Goal: Book appointment/travel/reservation

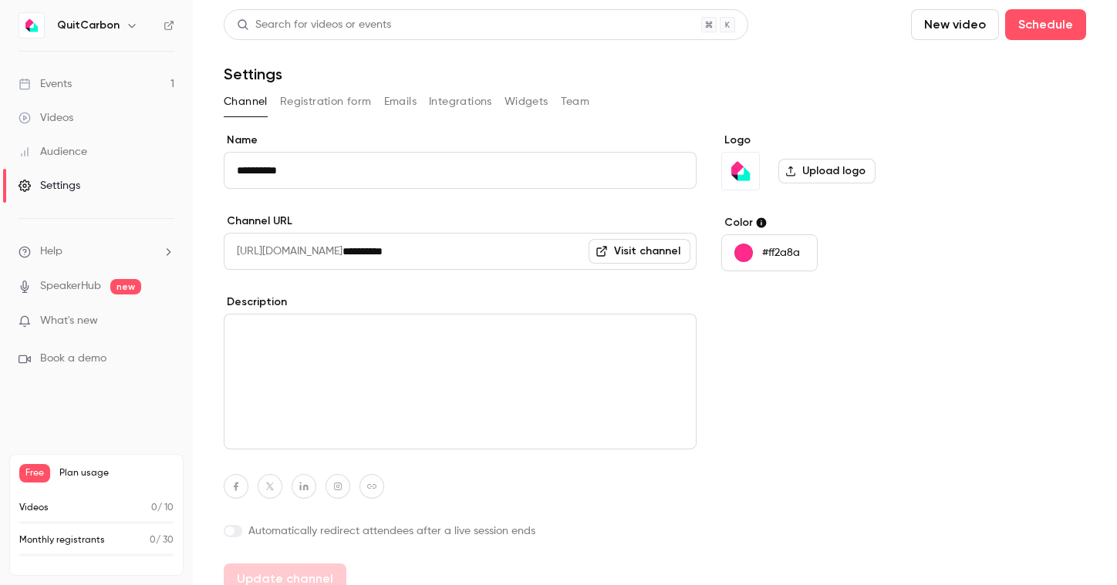
click at [58, 85] on div "Events" at bounding box center [45, 83] width 53 height 15
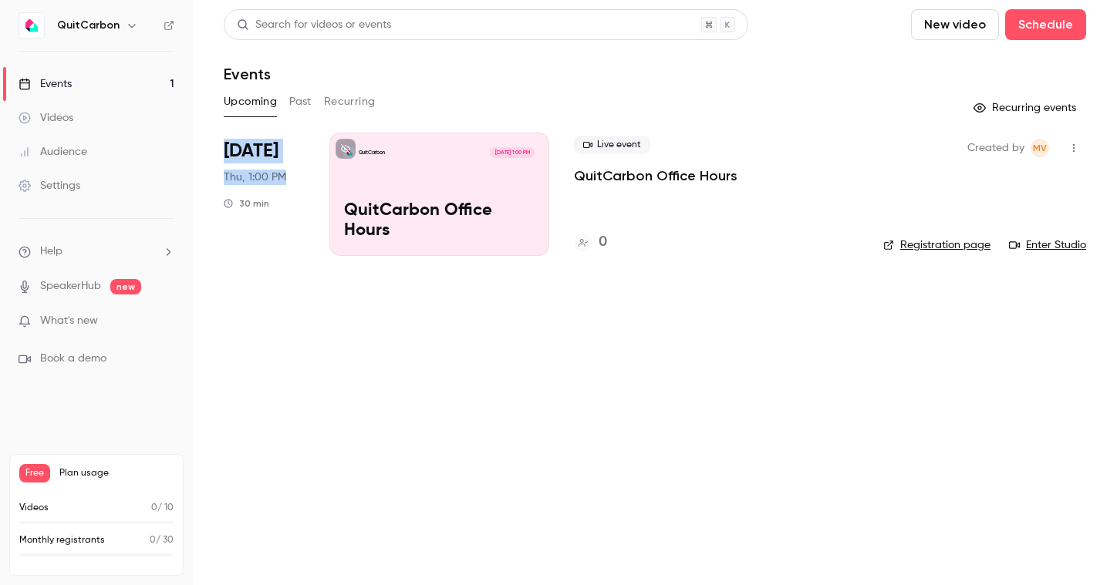
drag, startPoint x: 228, startPoint y: 151, endPoint x: 293, endPoint y: 173, distance: 69.0
click at [293, 173] on div "[DATE] Thu, 1:00 PM 30 min" at bounding box center [264, 194] width 81 height 123
click at [608, 287] on main "Search for videos or events New video Schedule Events Upcoming Past Recurring R…" at bounding box center [655, 292] width 924 height 585
click at [963, 28] on button "New video" at bounding box center [955, 24] width 88 height 31
click at [510, 425] on div at bounding box center [558, 292] width 1117 height 585
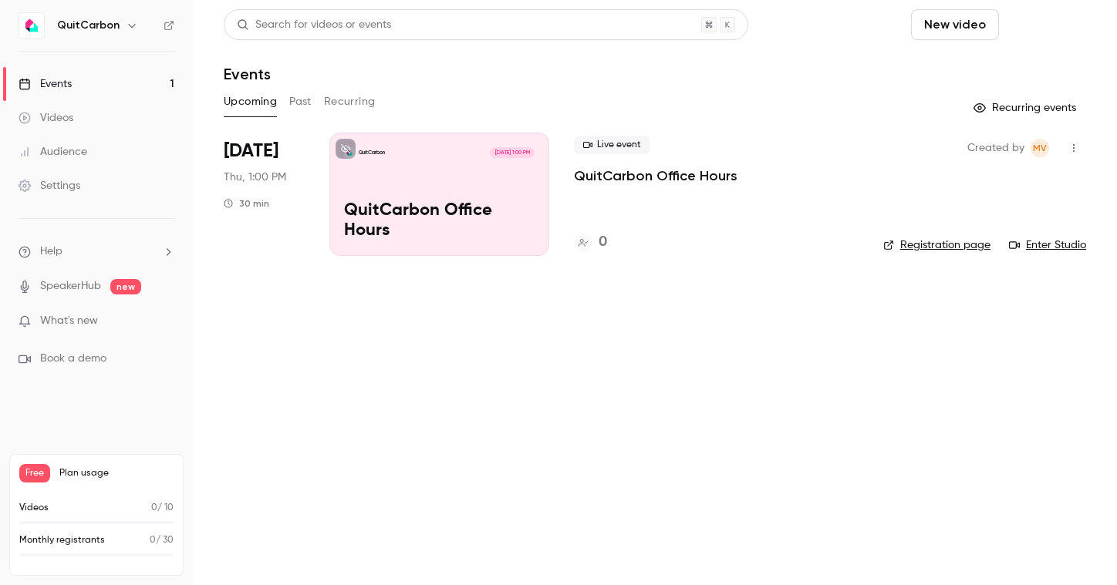
click at [1034, 26] on button "Schedule" at bounding box center [1045, 24] width 81 height 31
click at [1004, 66] on div "One time event" at bounding box center [1014, 66] width 117 height 15
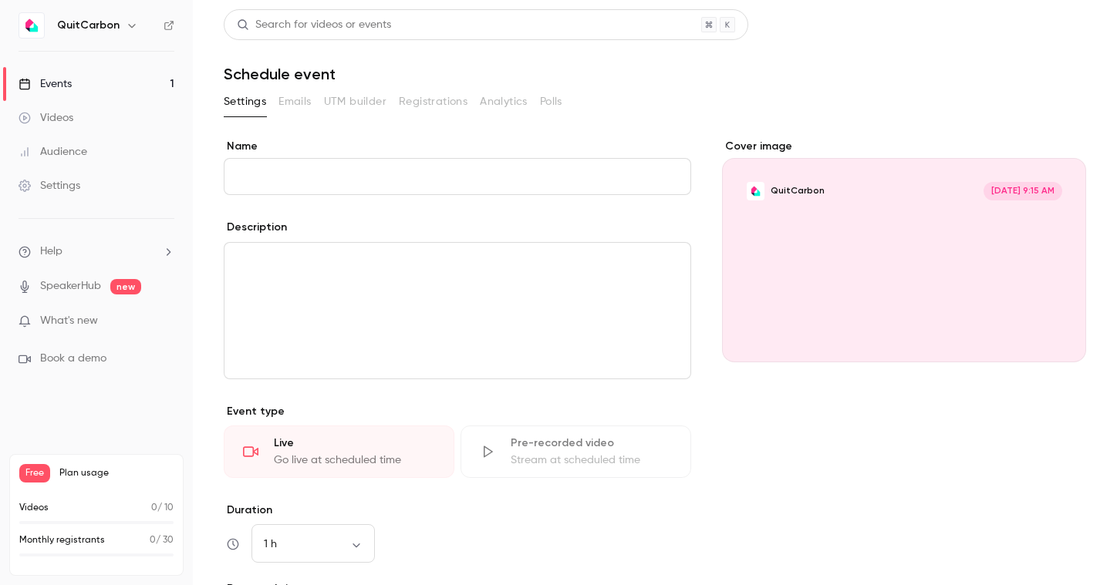
click at [71, 78] on div "Events" at bounding box center [45, 83] width 53 height 15
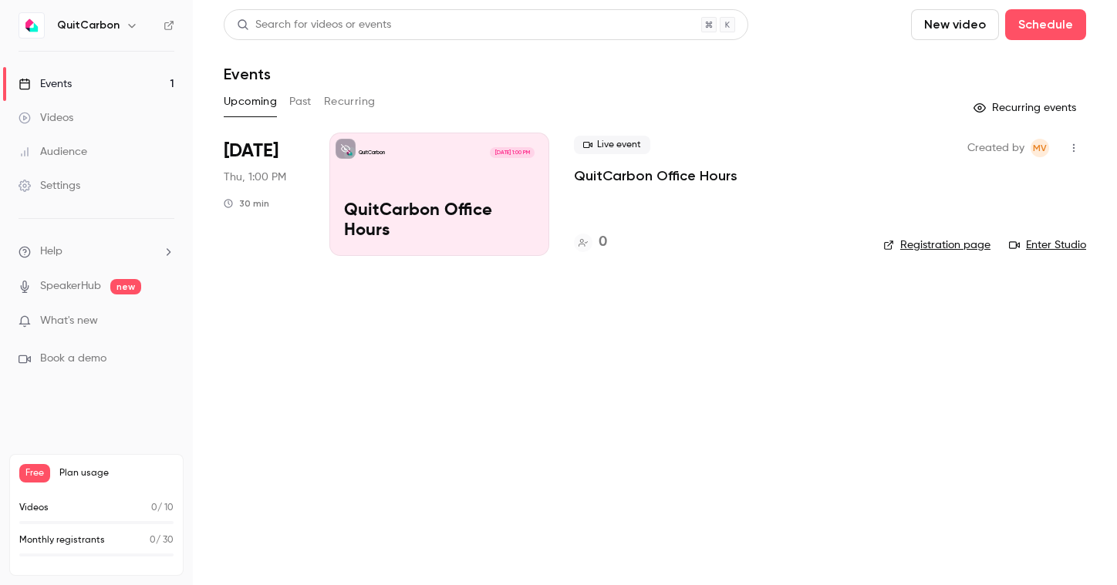
click at [396, 203] on p "QuitCarbon Office Hours" at bounding box center [439, 221] width 190 height 40
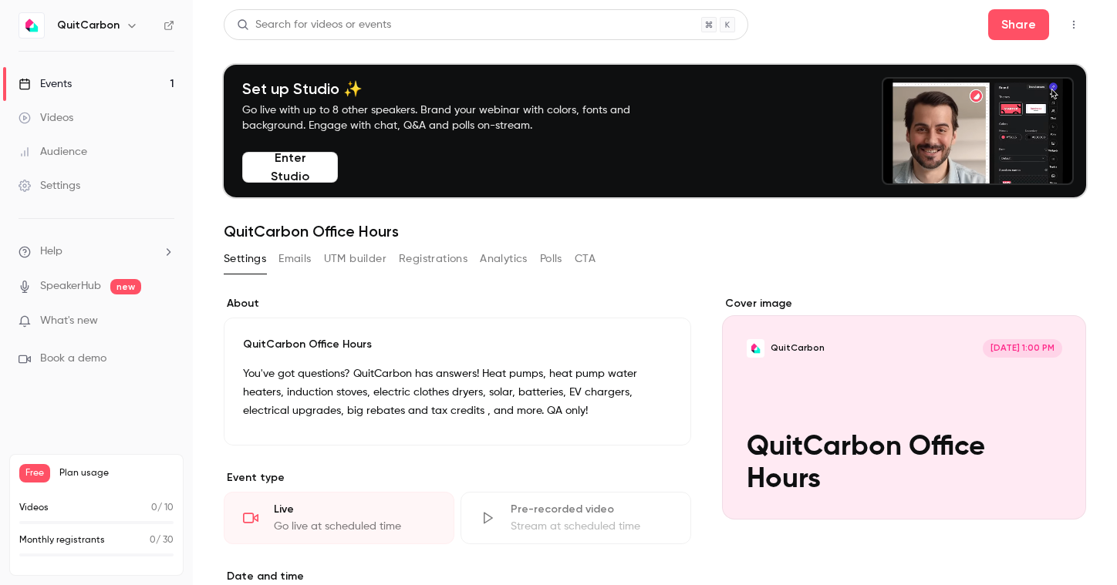
click at [258, 346] on p "QuitCarbon Office Hours" at bounding box center [457, 344] width 429 height 15
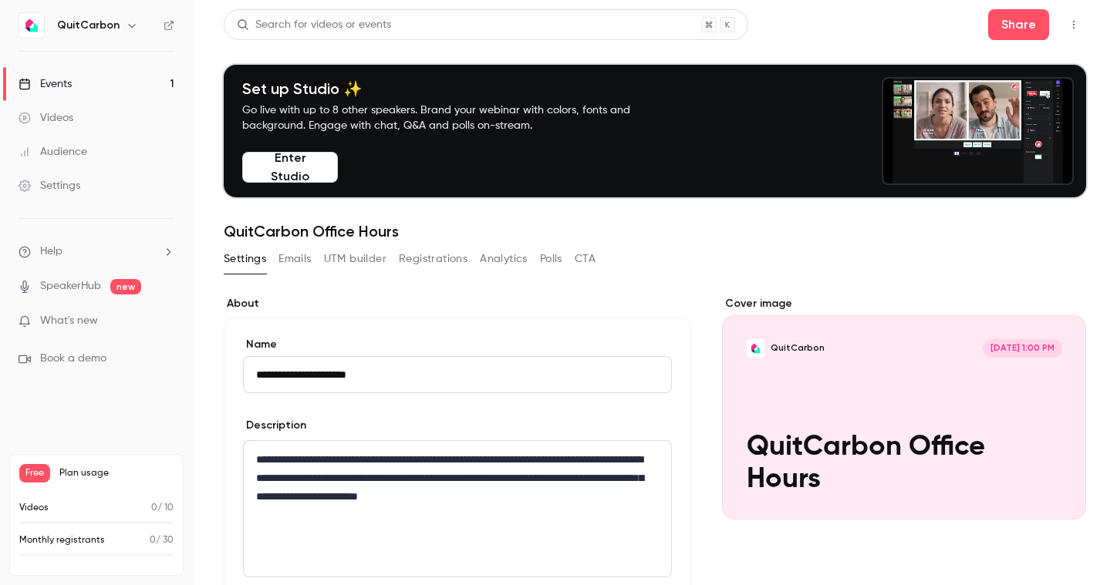
click at [1067, 23] on icon "button" at bounding box center [1073, 24] width 12 height 11
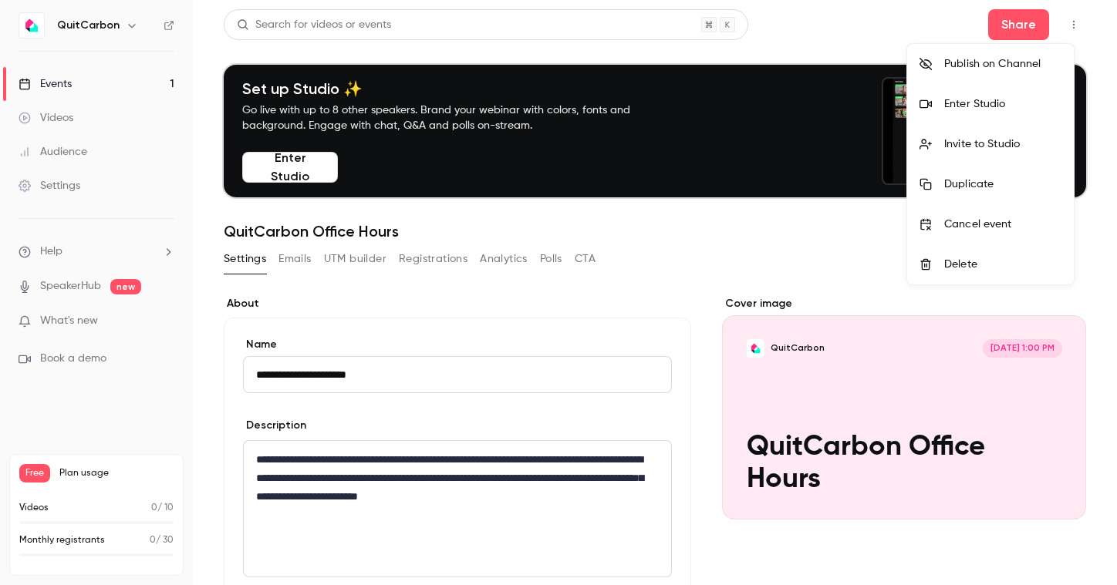
drag, startPoint x: 679, startPoint y: 298, endPoint x: 682, endPoint y: 288, distance: 9.5
click at [679, 298] on div at bounding box center [558, 292] width 1117 height 585
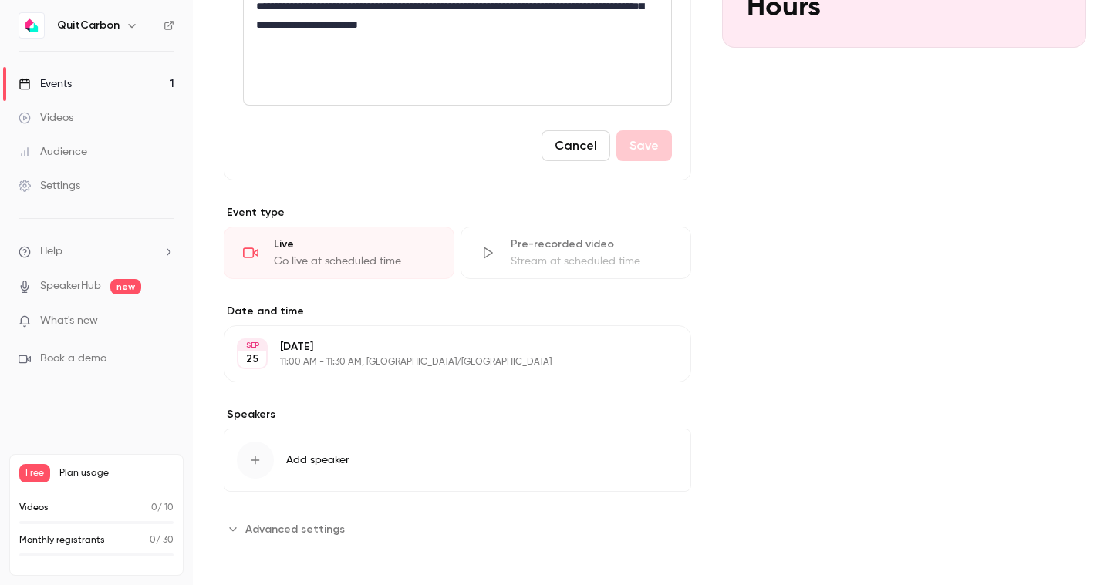
scroll to position [474, 0]
click at [324, 346] on p "[DATE]" at bounding box center [444, 345] width 329 height 15
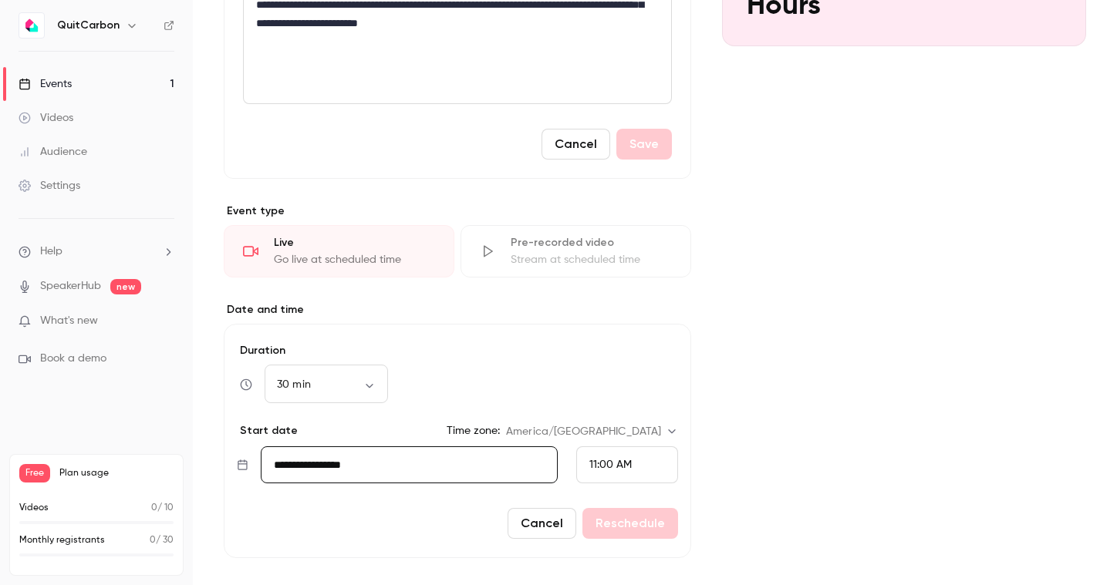
click at [354, 469] on input "**********" at bounding box center [410, 465] width 298 height 37
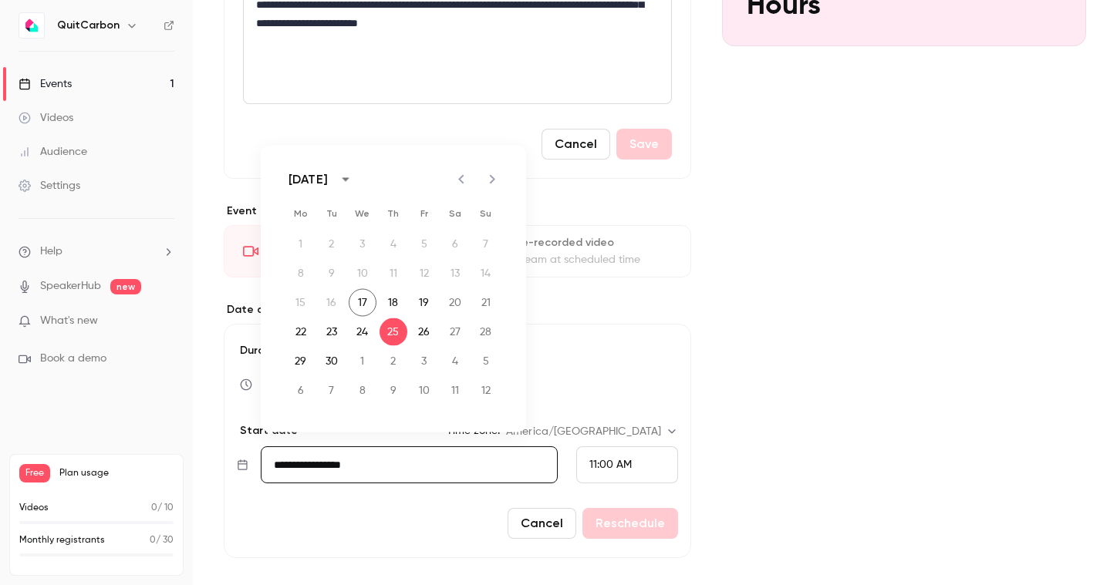
click at [616, 462] on span "11:00 AM" at bounding box center [610, 465] width 42 height 11
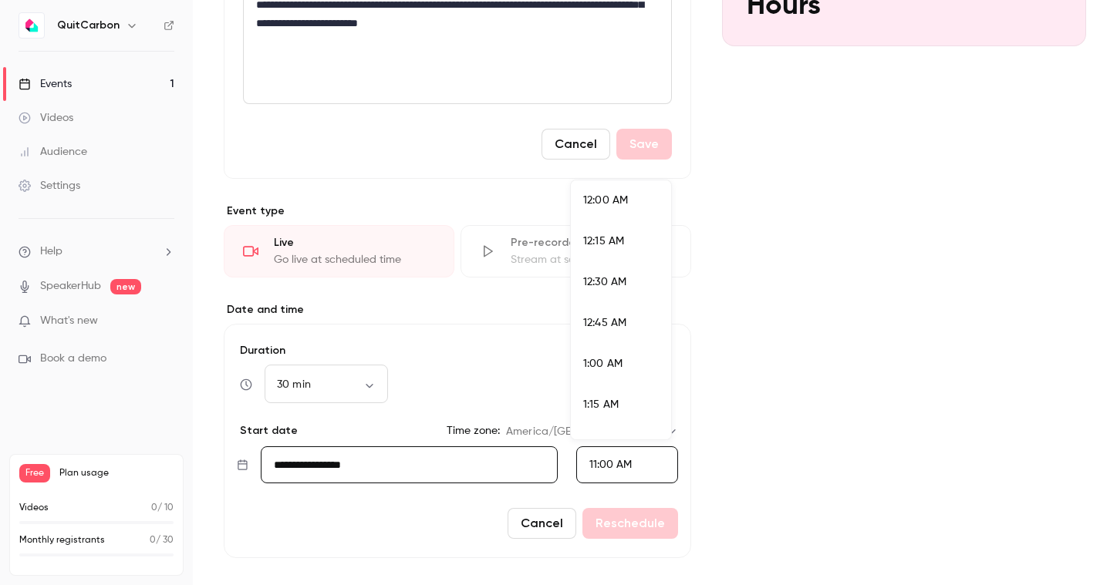
scroll to position [1689, 0]
click at [689, 457] on div at bounding box center [558, 292] width 1117 height 585
click at [538, 532] on button "Cancel" at bounding box center [541, 523] width 69 height 31
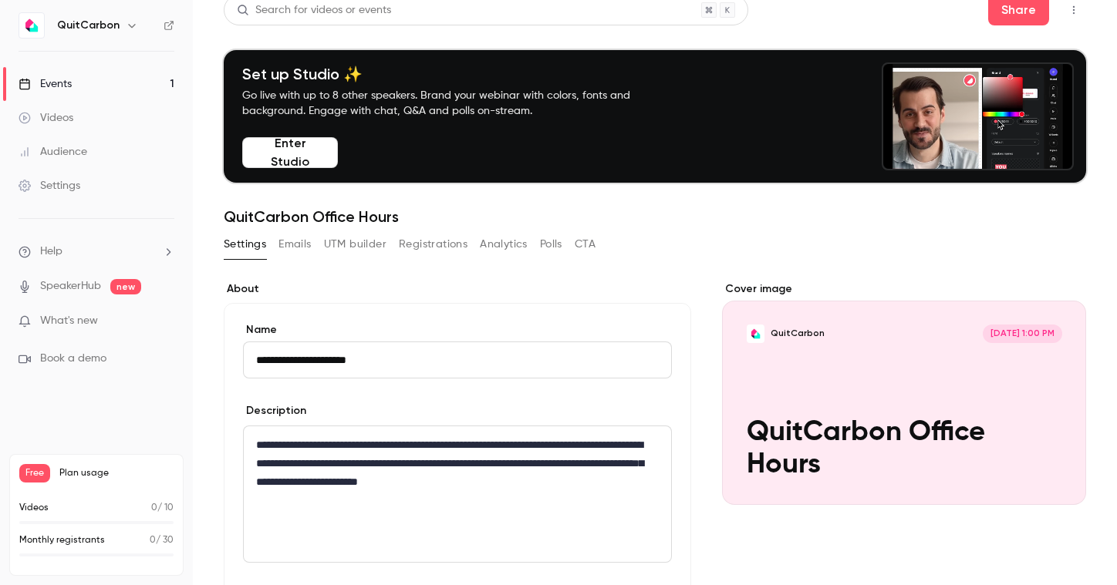
scroll to position [0, 0]
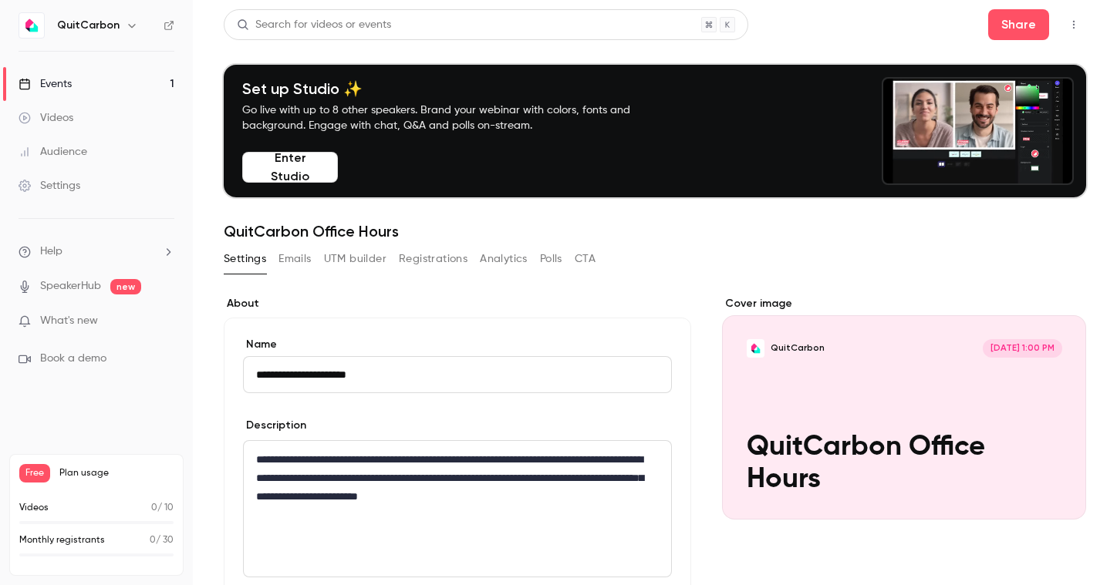
click at [92, 122] on link "Videos" at bounding box center [96, 118] width 193 height 34
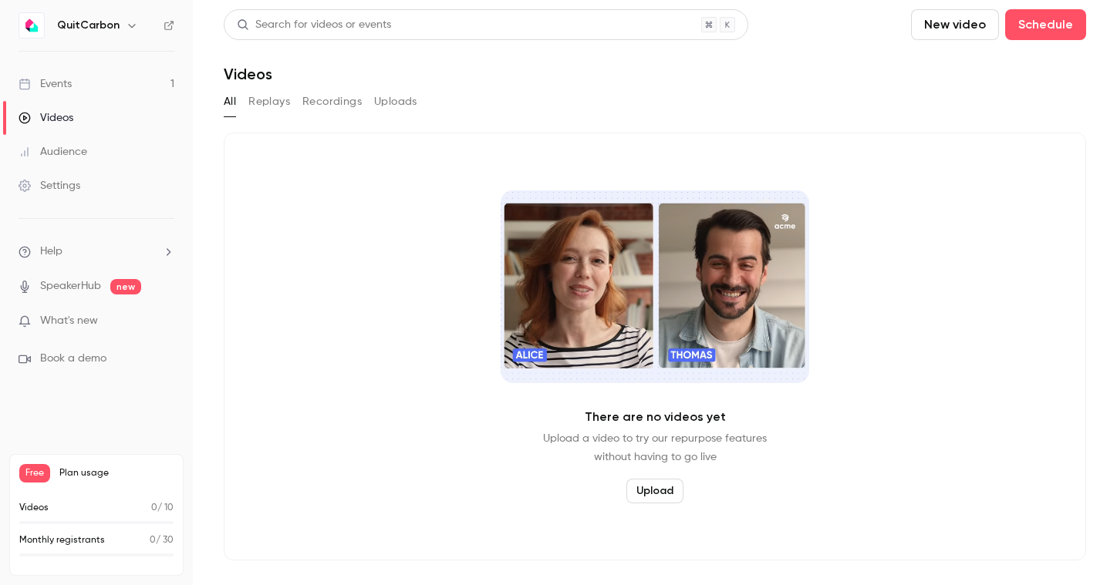
click at [347, 103] on button "Recordings" at bounding box center [331, 101] width 59 height 25
